Goal: Task Accomplishment & Management: Use online tool/utility

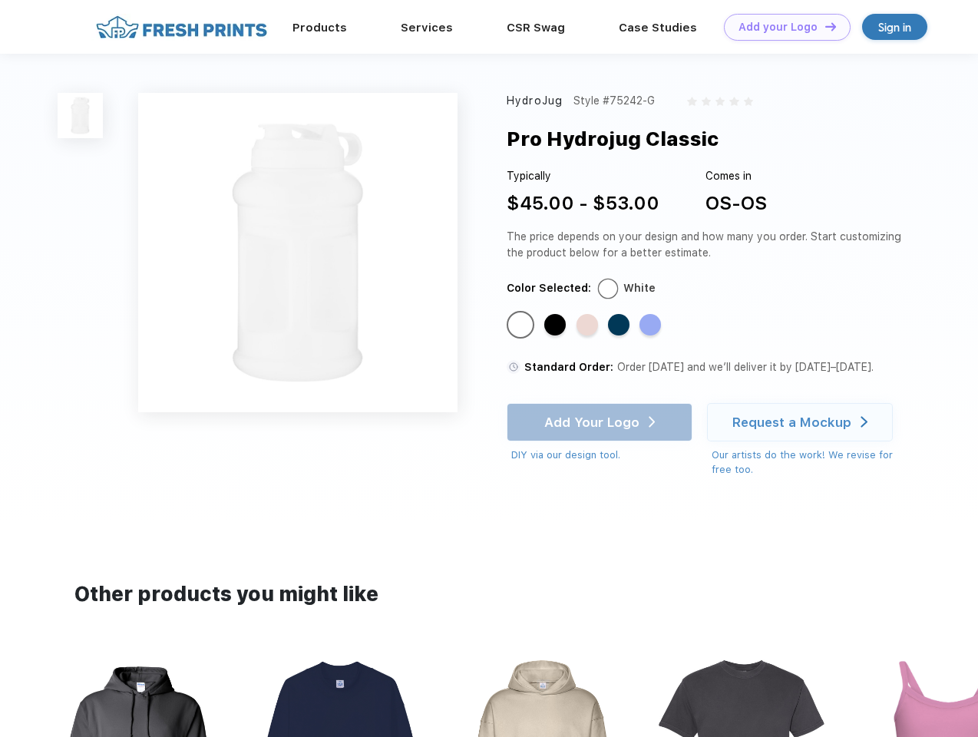
click at [781, 27] on link "Add your Logo Design Tool" at bounding box center [787, 27] width 127 height 27
click at [0, 0] on div "Design Tool" at bounding box center [0, 0] width 0 height 0
click at [824, 26] on link "Add your Logo Design Tool" at bounding box center [787, 27] width 127 height 27
click at [81, 115] on img at bounding box center [80, 115] width 45 height 45
click at [522, 325] on div "Standard Color" at bounding box center [520, 324] width 21 height 21
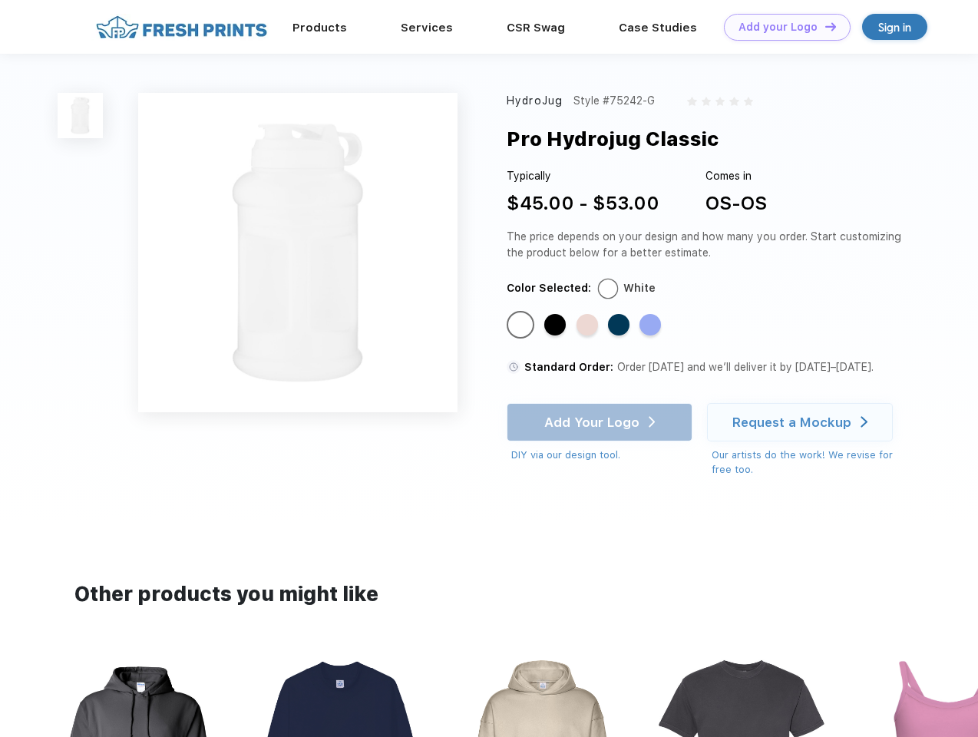
click at [556, 325] on div "Standard Color" at bounding box center [554, 324] width 21 height 21
click at [589, 325] on div "Standard Color" at bounding box center [586, 324] width 21 height 21
click at [620, 325] on div "Standard Color" at bounding box center [618, 324] width 21 height 21
click at [652, 325] on div "Standard Color" at bounding box center [649, 324] width 21 height 21
click at [601, 422] on div "Add Your Logo DIY via our design tool. Ah shoot! This product isn't up in our d…" at bounding box center [600, 433] width 186 height 60
